Goal: Communication & Community: Answer question/provide support

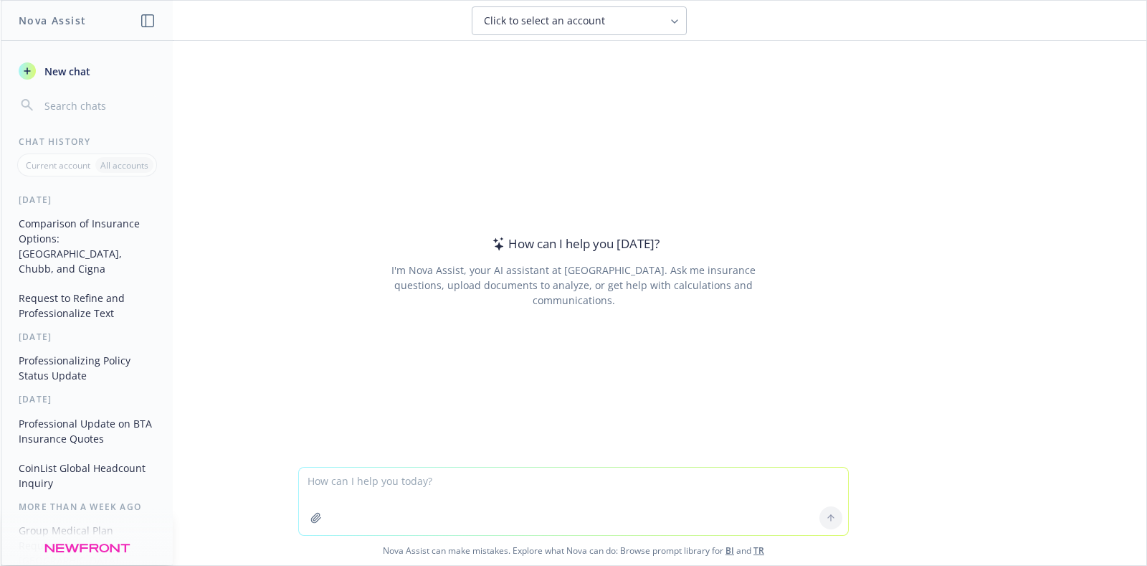
click at [365, 490] on textarea at bounding box center [573, 501] width 549 height 67
type textarea "Make this sound more professional: Additionally, it appears that the email was …"
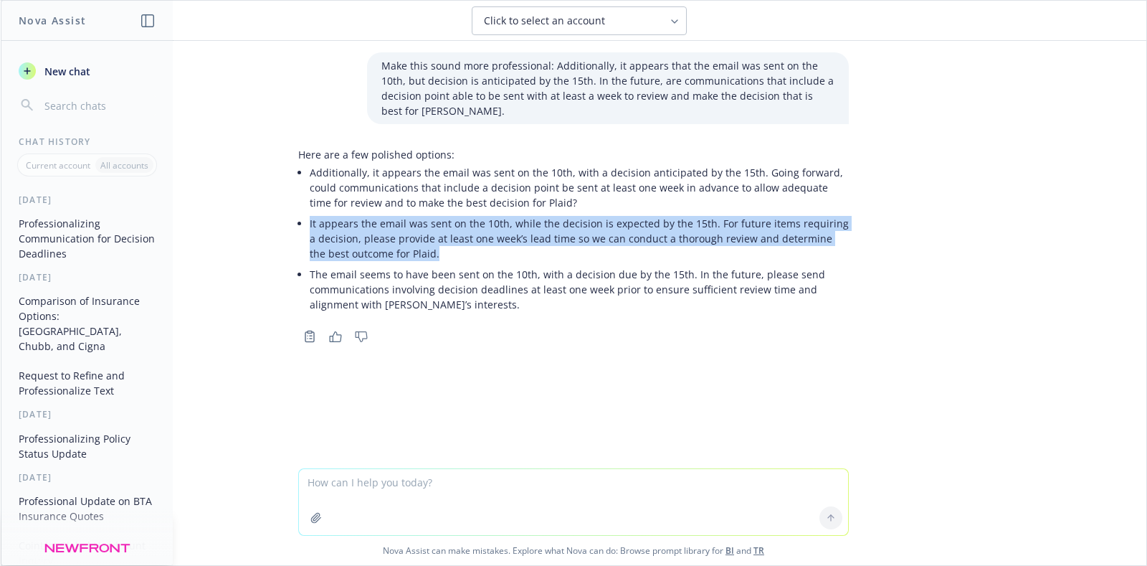
drag, startPoint x: 399, startPoint y: 234, endPoint x: 298, endPoint y: 208, distance: 104.5
click at [298, 208] on div "Here are a few polished options: Additionally, it appears the email was sent on…" at bounding box center [573, 231] width 551 height 168
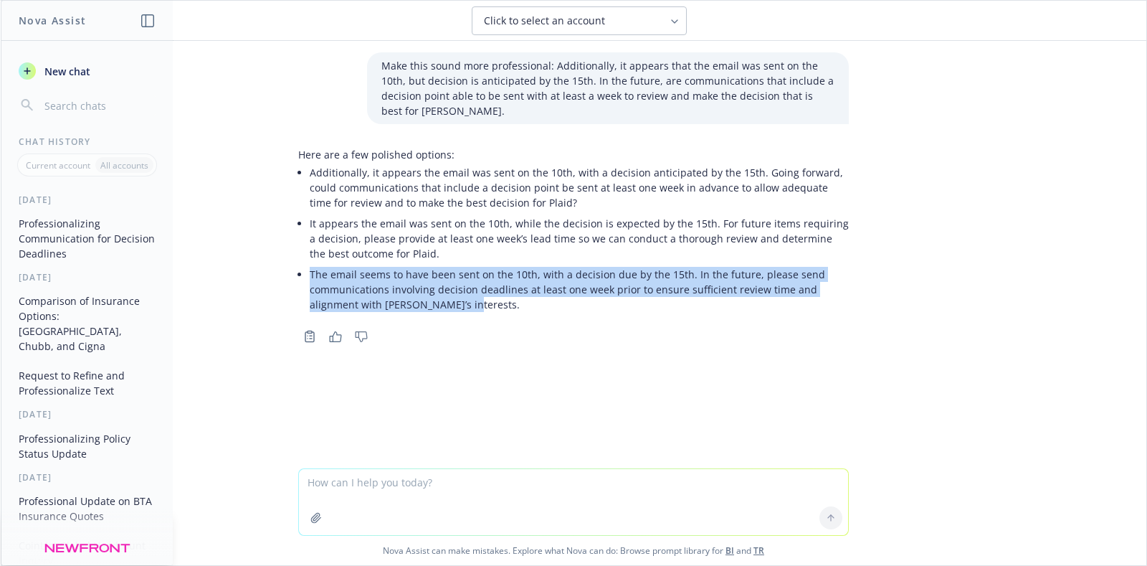
drag, startPoint x: 467, startPoint y: 288, endPoint x: 293, endPoint y: 260, distance: 176.5
click at [310, 264] on li "The email seems to have been sent on the 10th, with a decision due by the 15th.…" at bounding box center [579, 289] width 539 height 51
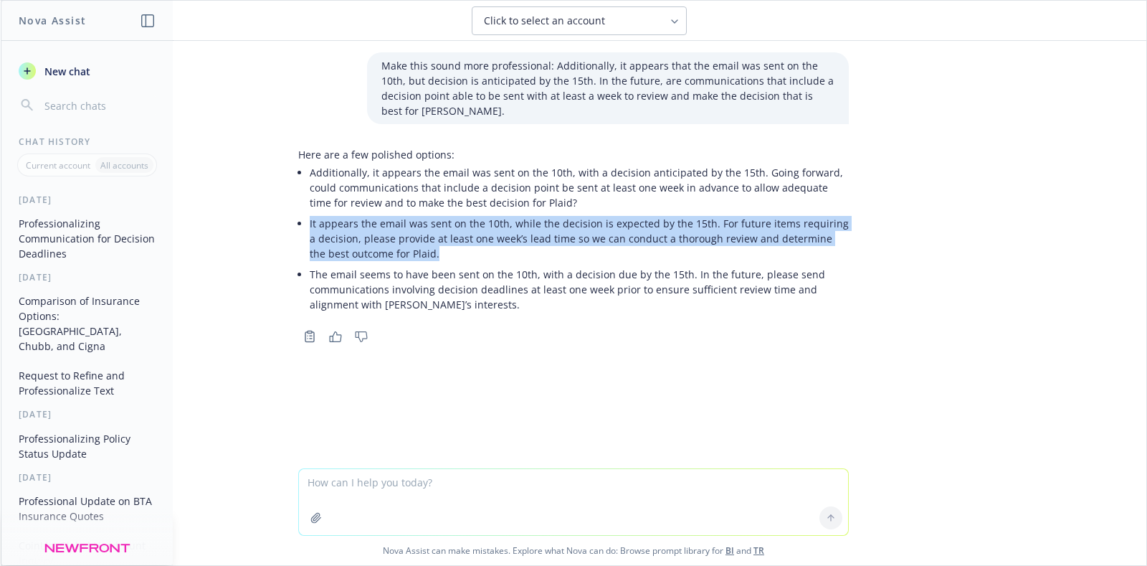
drag, startPoint x: 397, startPoint y: 241, endPoint x: 303, endPoint y: 210, distance: 98.9
click at [310, 216] on p "It appears the email was sent on the 10th, while the decision is expected by th…" at bounding box center [579, 238] width 539 height 45
copy p "It appears the email was sent on the 10th, while the decision is expected by th…"
